Goal: Task Accomplishment & Management: Use online tool/utility

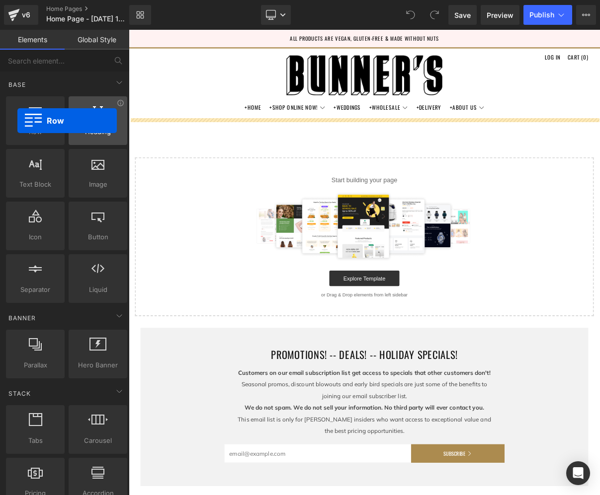
drag, startPoint x: 31, startPoint y: 112, endPoint x: 120, endPoint y: 98, distance: 90.1
click at [17, 121] on div at bounding box center [35, 115] width 53 height 22
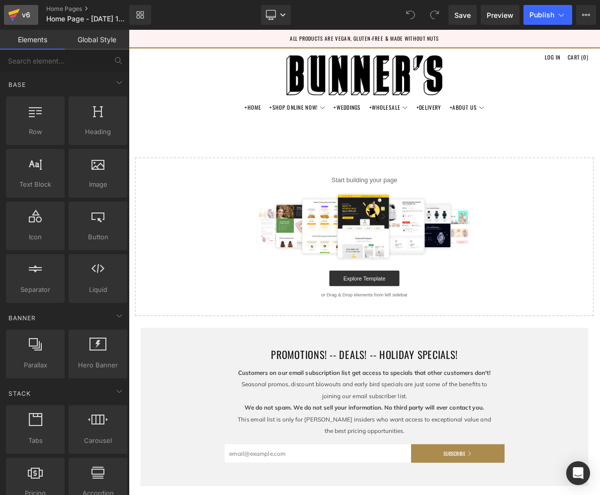
click at [19, 16] on icon at bounding box center [14, 14] width 12 height 25
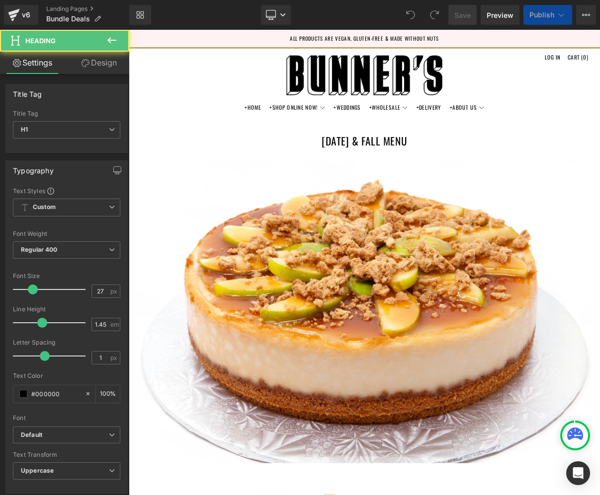
click at [427, 166] on div "[DATE] & Fall MENU Heading" at bounding box center [429, 162] width 601 height 39
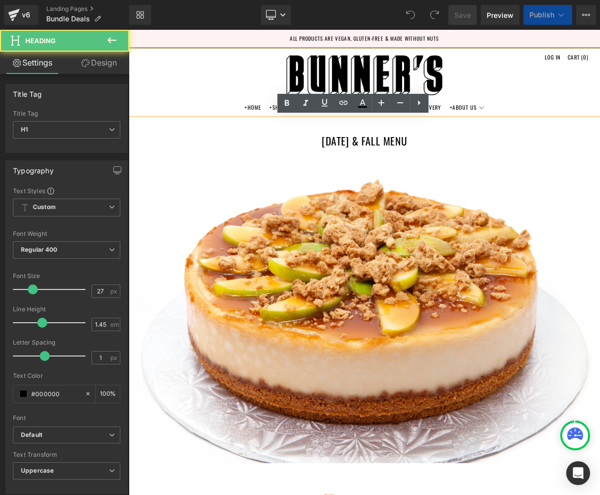
drag, startPoint x: 480, startPoint y: 173, endPoint x: 322, endPoint y: 166, distance: 158.1
click at [322, 166] on h1 "[DATE] & Fall MENU" at bounding box center [429, 162] width 601 height 39
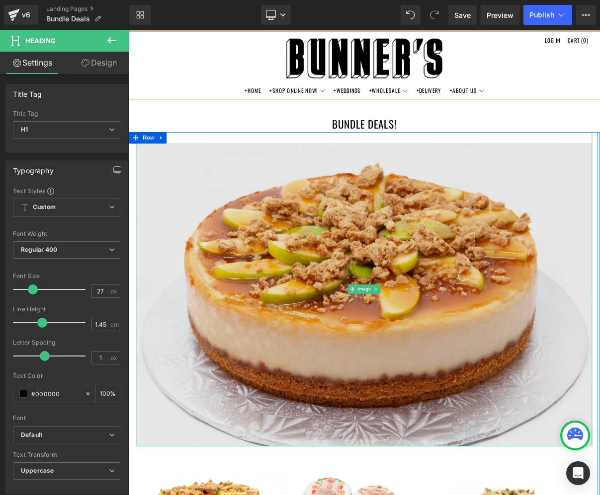
scroll to position [26, 0]
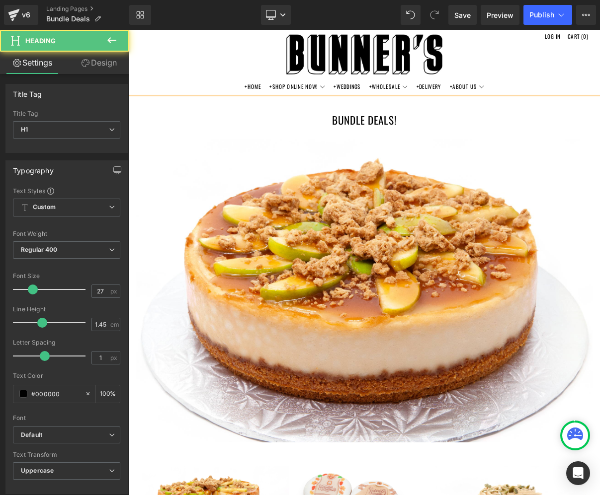
click at [434, 149] on h1 "BUNDLE DEALS!" at bounding box center [429, 136] width 601 height 39
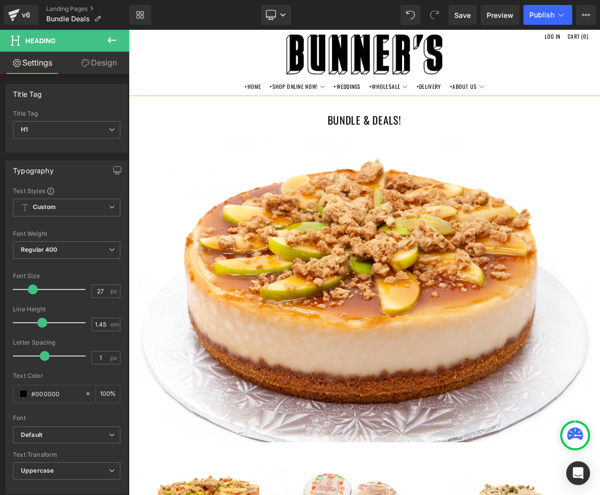
click at [599, 94] on header "Menu Cart +Home +Shop Online Now! Combo Boxes" at bounding box center [429, 71] width 601 height 91
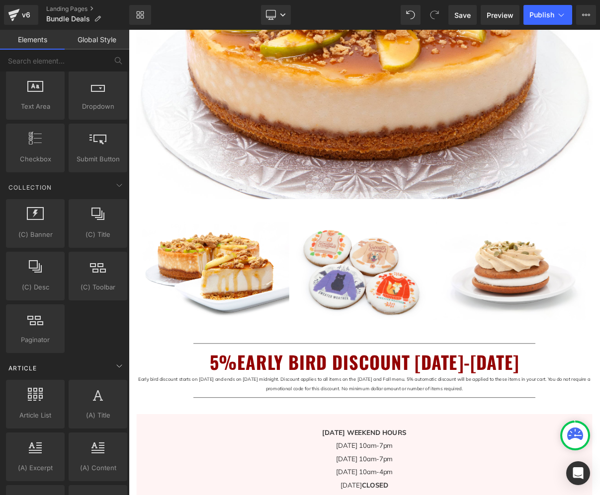
scroll to position [1603, 0]
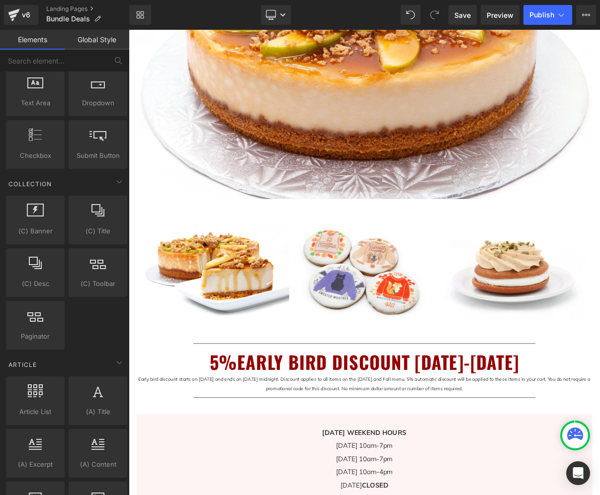
click at [91, 341] on div "(C) Banner collections, banners, images, photos (C) Title collections, titles, …" at bounding box center [66, 273] width 125 height 158
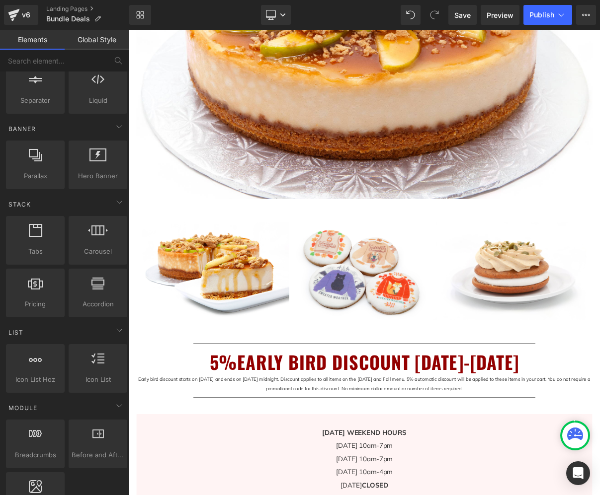
scroll to position [0, 0]
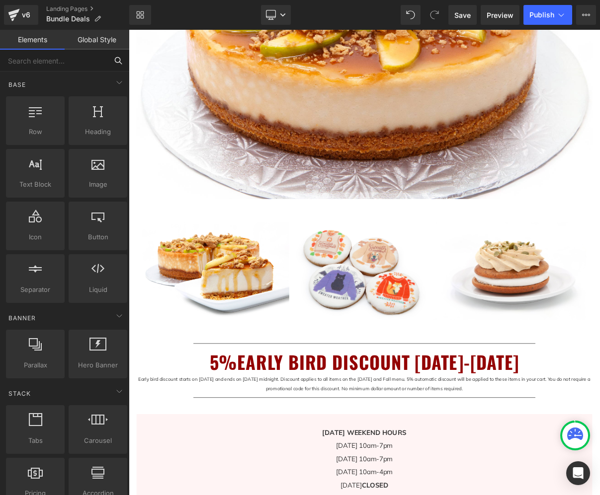
click at [74, 59] on input "text" at bounding box center [53, 61] width 107 height 22
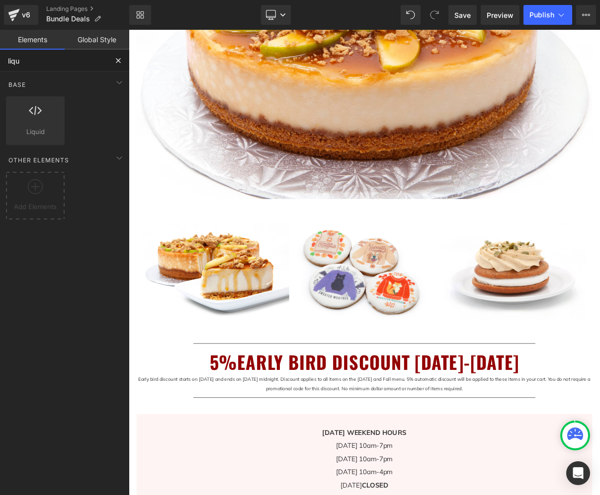
type input "liqui"
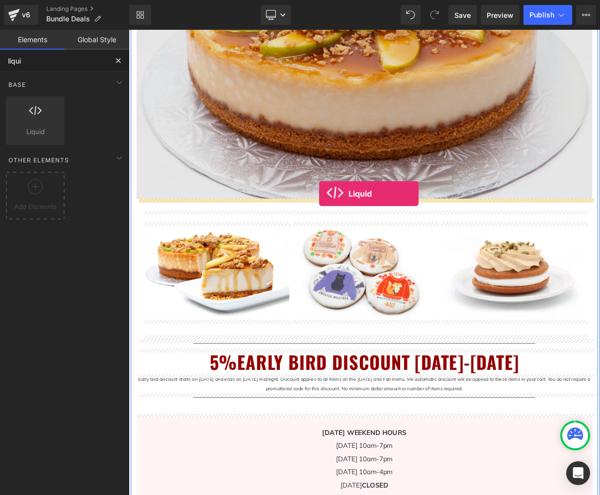
drag, startPoint x: 159, startPoint y: 139, endPoint x: 374, endPoint y: 238, distance: 235.8
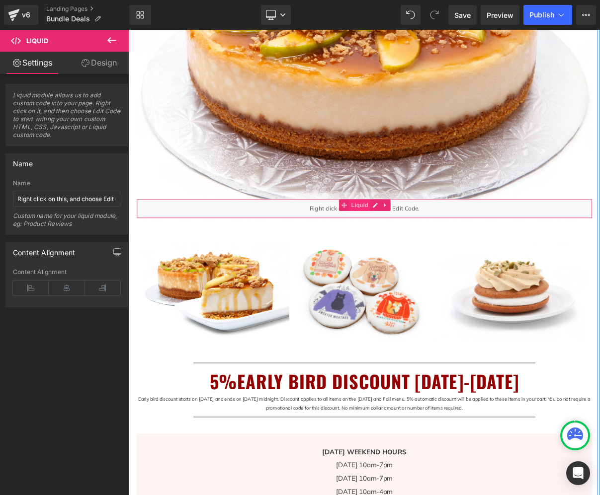
click at [423, 256] on span "Liquid" at bounding box center [423, 253] width 27 height 15
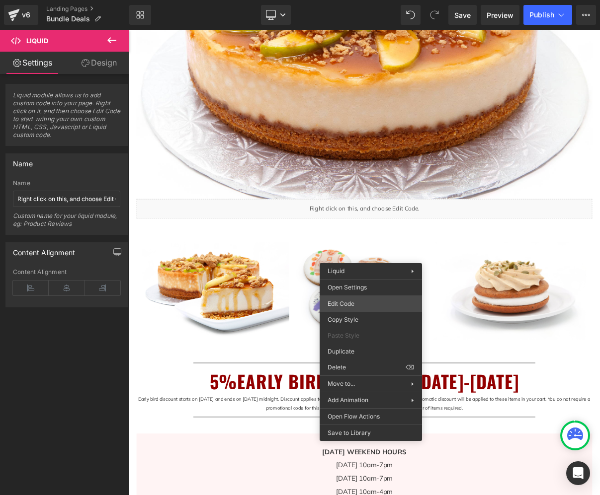
click at [355, 0] on div "Liquid You are previewing how the will restyle your page. You can not edit Elem…" at bounding box center [300, 0] width 600 height 0
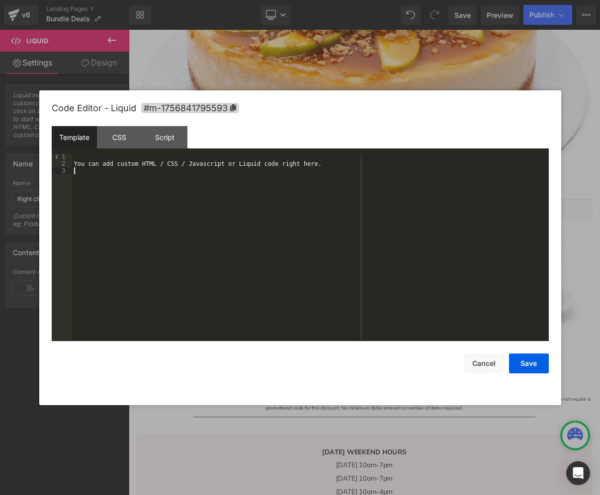
click at [169, 213] on div "You can add custom HTML / CSS / Javascript or Liquid code right here." at bounding box center [310, 254] width 476 height 202
click at [529, 364] on button "Save" at bounding box center [529, 364] width 40 height 20
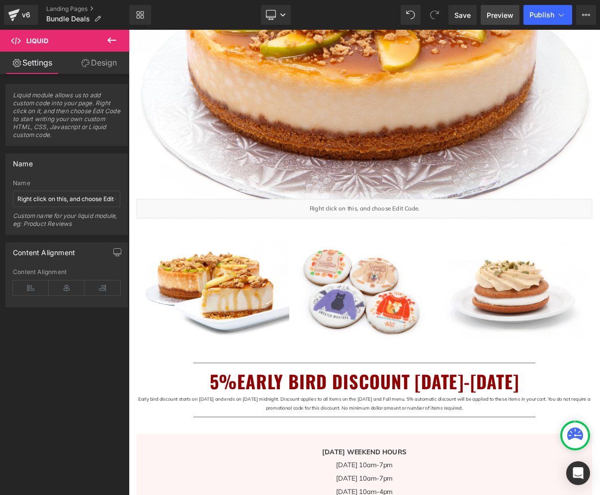
click at [506, 17] on span "Preview" at bounding box center [499, 15] width 27 height 10
click at [506, 18] on span "Preview" at bounding box center [499, 15] width 27 height 10
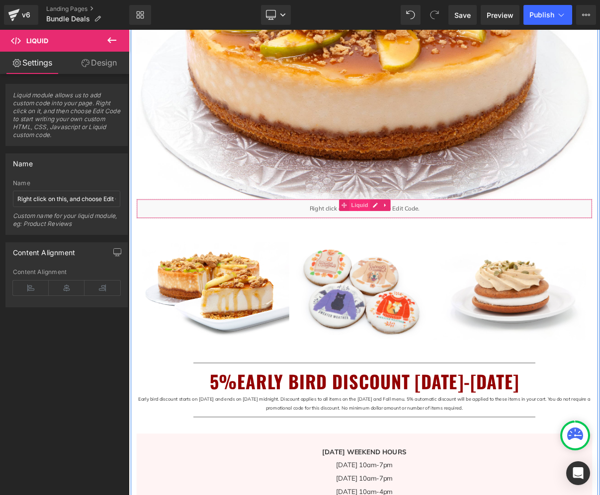
click at [421, 254] on span "Liquid" at bounding box center [423, 253] width 27 height 15
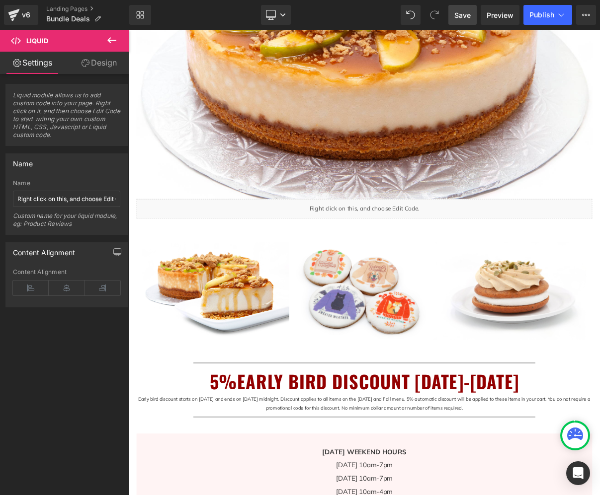
click at [466, 15] on span "Save" at bounding box center [462, 15] width 16 height 10
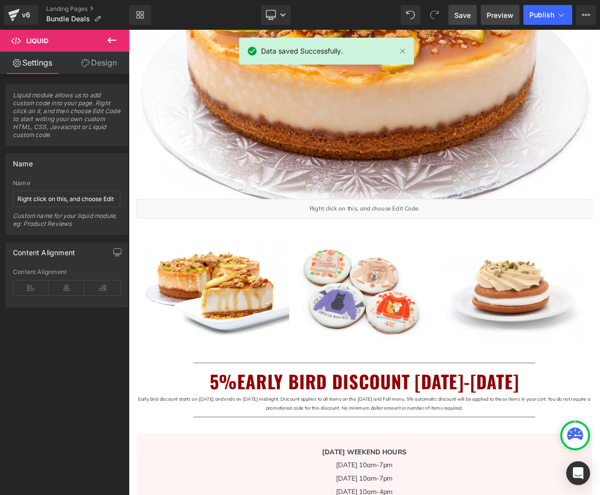
click at [503, 18] on span "Preview" at bounding box center [499, 15] width 27 height 10
